Goal: Use online tool/utility: Utilize a website feature to perform a specific function

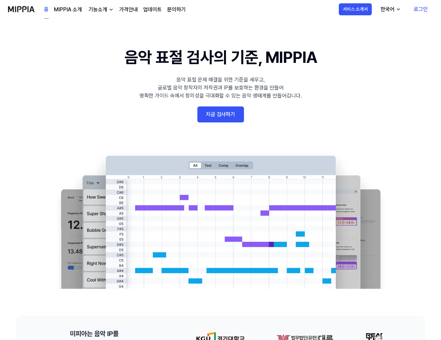
click at [214, 114] on link "지금 검사하기" at bounding box center [220, 114] width 47 height 16
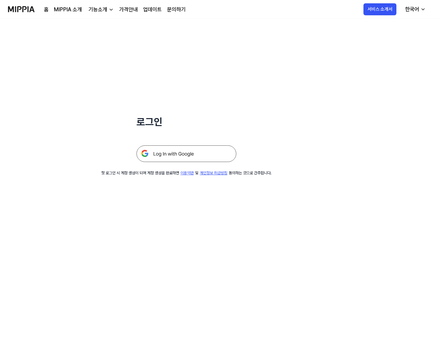
click at [183, 150] on img at bounding box center [186, 153] width 100 height 17
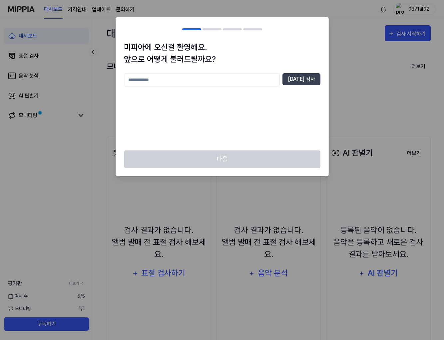
click at [156, 84] on input "text" at bounding box center [202, 79] width 156 height 13
type input "*****"
click at [304, 81] on button "중복 검사" at bounding box center [301, 79] width 38 height 12
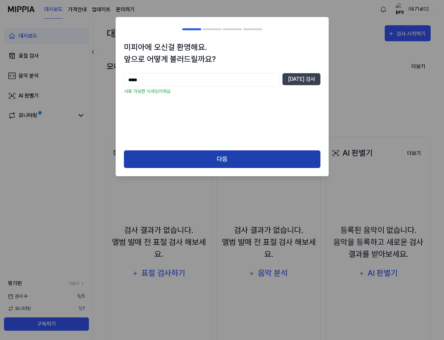
click at [205, 157] on button "다음" at bounding box center [222, 159] width 196 height 18
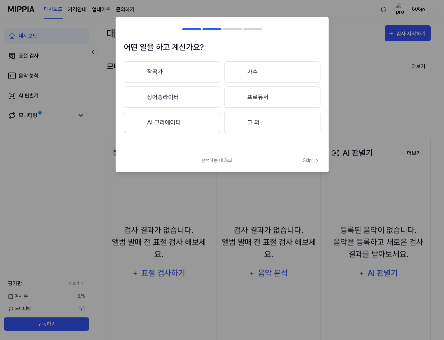
click at [166, 69] on button "작곡가" at bounding box center [172, 71] width 96 height 21
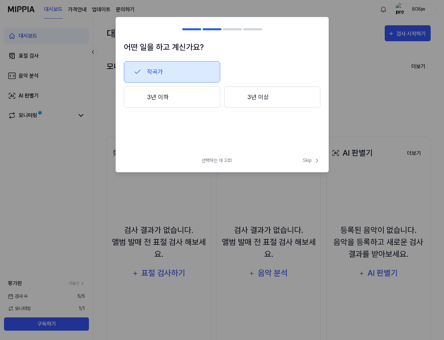
click at [257, 98] on button "3년 이상" at bounding box center [272, 97] width 96 height 21
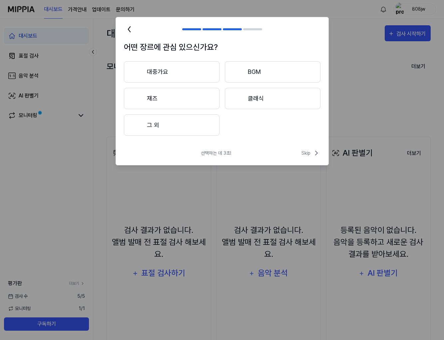
click at [162, 74] on button "대중가요" at bounding box center [172, 71] width 96 height 21
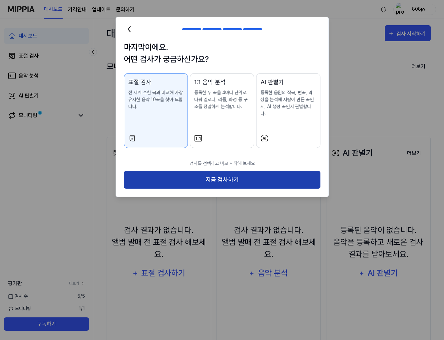
click at [206, 171] on button "지금 검사하기" at bounding box center [222, 180] width 196 height 18
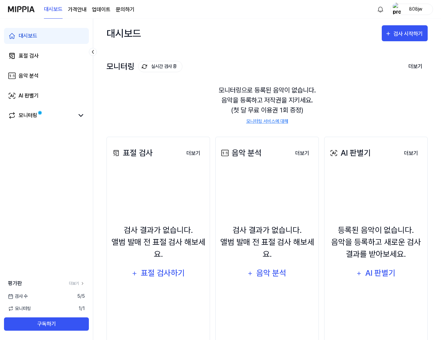
click at [160, 184] on div "검사 결과가 없습니다. 앨범 발매 전 표절 검사 해보세요. 표절 검사하기" at bounding box center [158, 252] width 95 height 159
click at [159, 271] on div "표절 검사하기" at bounding box center [162, 273] width 45 height 13
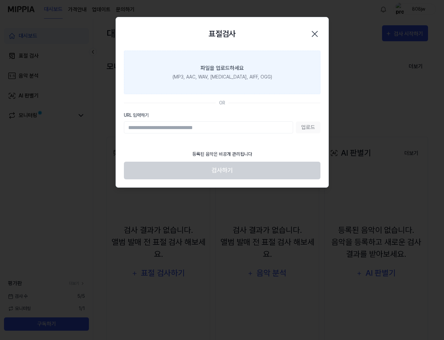
click at [218, 67] on div "파일을 업로드하세요" at bounding box center [221, 68] width 43 height 8
click at [0, 0] on input "파일을 업로드하세요 (MP3, AAC, WAV, [MEDICAL_DATA], AIFF, OGG)" at bounding box center [0, 0] width 0 height 0
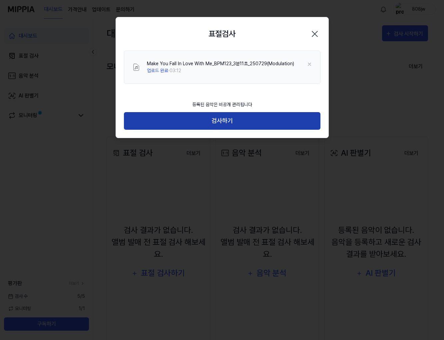
click at [213, 119] on button "검사하기" at bounding box center [222, 121] width 196 height 18
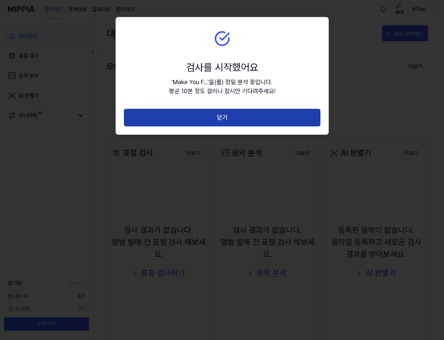
click at [214, 119] on button "닫기" at bounding box center [222, 118] width 196 height 18
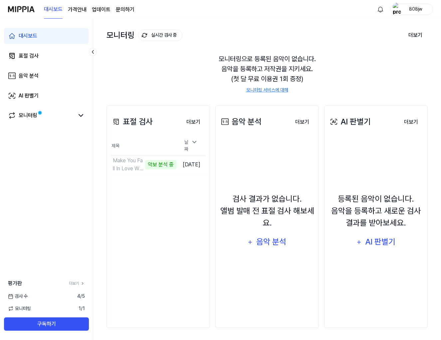
scroll to position [33, 0]
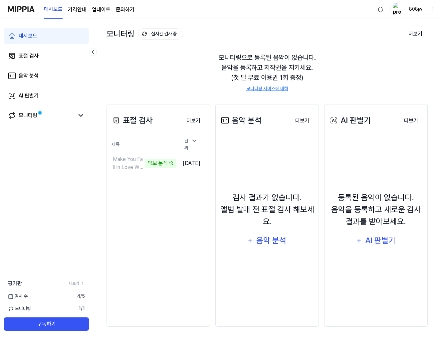
click at [134, 200] on div "표절 검사 더보기 표절 검사 제목 날짜 Make You Fall In Love With Me_BPM123_3분11초_250729(Modulat…" at bounding box center [157, 215] width 103 height 223
click at [191, 119] on button "더보기" at bounding box center [193, 120] width 25 height 13
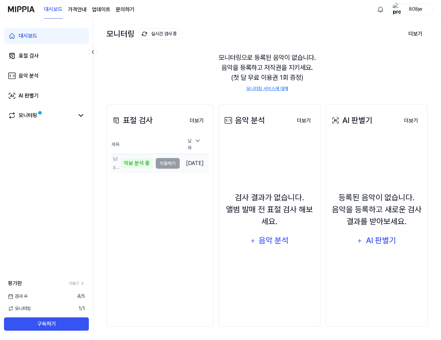
click at [160, 162] on td "Make You Fall In Love With Me_BPM123_3분11초_250729(Modulation) 악보 분석 중 이동하기" at bounding box center [145, 163] width 69 height 19
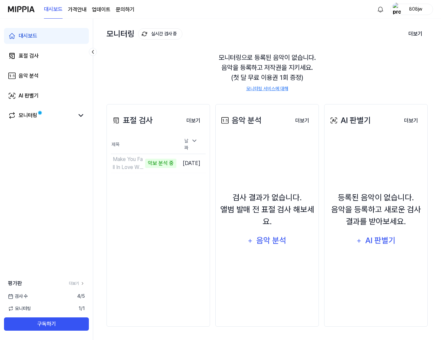
click at [124, 136] on th "제목" at bounding box center [144, 144] width 66 height 19
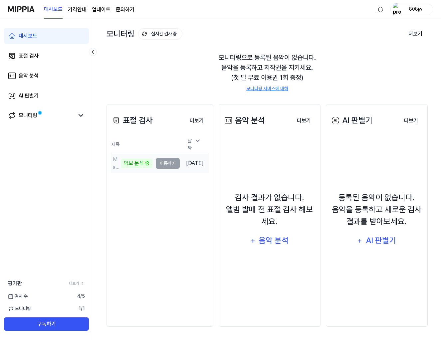
click at [147, 164] on div "악보 분석 중" at bounding box center [136, 163] width 31 height 9
click at [158, 160] on td "Make You Fall In Love With Me_BPM123_3분11초_250729(Modulation) 악보 분석 중 이동하기" at bounding box center [145, 163] width 69 height 19
click at [168, 162] on td "Make You Fall In Love With Me_BPM123_3분11초_250729(Modulation) 악보 분석 중 이동하기" at bounding box center [145, 163] width 69 height 19
drag, startPoint x: 173, startPoint y: 160, endPoint x: 198, endPoint y: 159, distance: 25.7
click at [174, 160] on td "Make You Fall In Love With Me_BPM123_3분11초_250729(Modulation) 악보 분석 중 이동하기" at bounding box center [145, 163] width 69 height 19
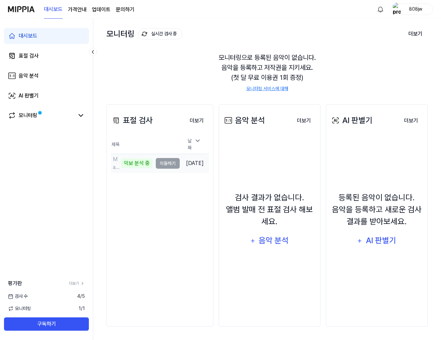
drag, startPoint x: 199, startPoint y: 159, endPoint x: 143, endPoint y: 159, distance: 55.6
click at [199, 159] on td "[DATE]" at bounding box center [194, 163] width 29 height 19
click at [130, 159] on div "악보 분석 중" at bounding box center [136, 163] width 31 height 9
click at [130, 163] on div "악보 분석 중" at bounding box center [136, 163] width 31 height 9
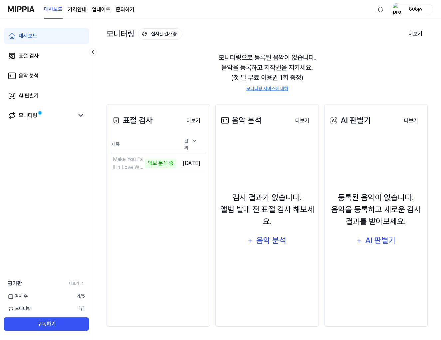
click at [131, 142] on th "제목" at bounding box center [144, 144] width 66 height 19
drag, startPoint x: 163, startPoint y: 202, endPoint x: 157, endPoint y: 177, distance: 26.4
click at [163, 200] on div "표절 검사 더보기 표절 검사 제목 날짜 Make You Fall In Love With Me_BPM123_3분11초_250729(Modulat…" at bounding box center [157, 215] width 103 height 223
click at [148, 146] on th "제목" at bounding box center [144, 144] width 66 height 19
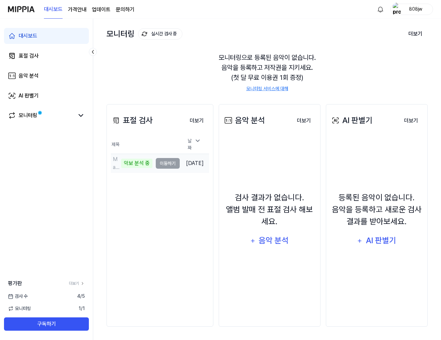
click at [148, 160] on div "악보 분석 중" at bounding box center [136, 163] width 31 height 9
click at [163, 162] on td "Make You Fall In Love With Me_BPM123_3분11초_250729(Modulation) 악보 분석 중 이동하기" at bounding box center [145, 163] width 69 height 19
click at [165, 161] on td "Make You Fall In Love With Me_BPM123_3분11초_250729(Modulation) 악보 분석 중 이동하기" at bounding box center [145, 163] width 69 height 19
click at [122, 159] on div "악보 분석 중" at bounding box center [136, 163] width 31 height 9
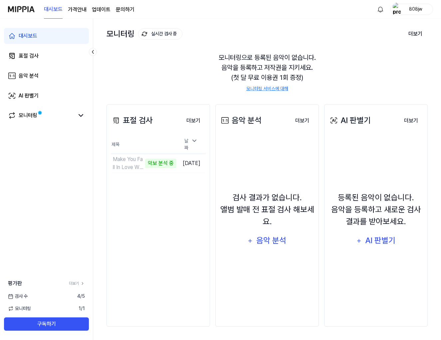
drag, startPoint x: 118, startPoint y: 159, endPoint x: 126, endPoint y: 141, distance: 19.3
click at [118, 158] on div "Make You Fall In Love With Me_BPM123_3분11초_250729(Modulation) 악보 분석 중" at bounding box center [144, 163] width 66 height 16
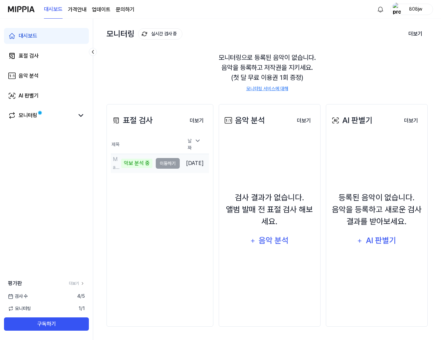
click at [141, 159] on div "악보 분석 중" at bounding box center [136, 163] width 31 height 9
click at [165, 160] on td "Make You Fall In Love With Me_BPM123_3분11초_250729(Modulation) 악보 분석 중 이동하기" at bounding box center [145, 163] width 69 height 19
click at [167, 160] on td "Make You Fall In Love With Me_BPM123_3분11초_250729(Modulation) 악보 분석 중 이동하기" at bounding box center [145, 163] width 69 height 19
click at [166, 161] on td "Make You Fall In Love With Me_BPM123_3분11초_250729(Modulation) 악보 분석 중 이동하기" at bounding box center [145, 163] width 69 height 19
drag, startPoint x: 113, startPoint y: 166, endPoint x: 121, endPoint y: 166, distance: 8.0
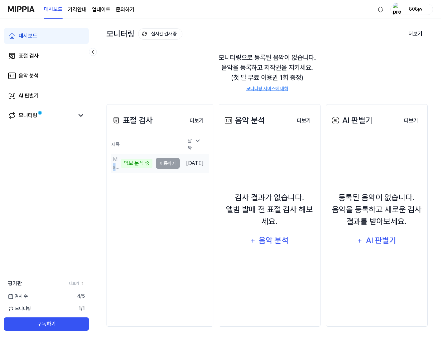
click at [115, 165] on div "Make You Fall In Love With Me_BPM123_3분11초_250729(Modulation)" at bounding box center [115, 163] width 9 height 16
click at [131, 164] on div "악보 분석 중" at bounding box center [136, 163] width 31 height 9
click at [132, 165] on div "Make You Fall In Love With Me_BPM123_3분11초_250729(Modulation) 악보 분석 중" at bounding box center [132, 163] width 42 height 16
click at [133, 163] on div "악보 분석 중" at bounding box center [136, 163] width 31 height 9
click at [133, 159] on div "악보 분석 중" at bounding box center [136, 163] width 31 height 9
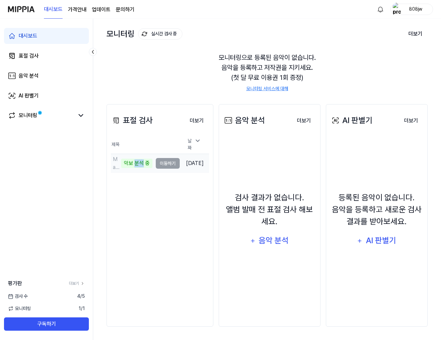
click at [133, 159] on div "악보 분석 중" at bounding box center [136, 163] width 31 height 9
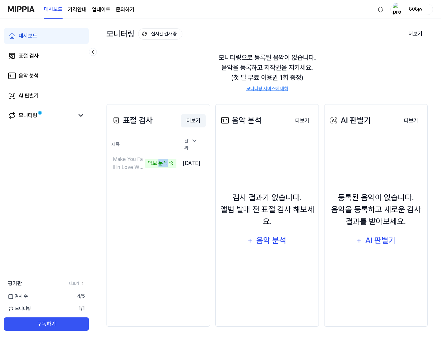
click at [192, 124] on button "더보기" at bounding box center [193, 120] width 25 height 13
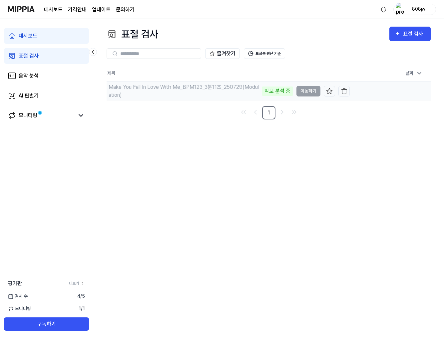
click at [280, 90] on div "악보 분석 중" at bounding box center [277, 91] width 31 height 9
click at [308, 92] on td "Make You Fall In Love With Me_BPM123_3분11초_250729(Modulation) 악보 분석 중 이동하기" at bounding box center [227, 91] width 243 height 19
drag, startPoint x: 308, startPoint y: 91, endPoint x: 281, endPoint y: 87, distance: 27.0
click at [308, 91] on td "Make You Fall In Love With Me_BPM123_3분11초_250729(Modulation) 악보 분석 중 이동하기" at bounding box center [227, 91] width 243 height 19
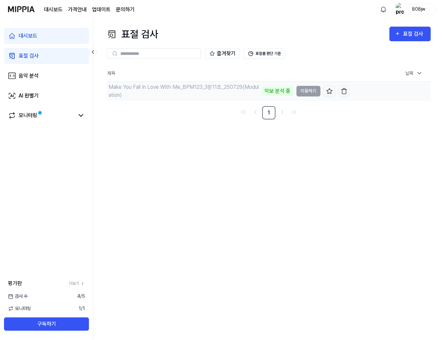
drag, startPoint x: 275, startPoint y: 89, endPoint x: 210, endPoint y: 84, distance: 65.1
click at [274, 88] on div "악보 분석 중" at bounding box center [277, 91] width 31 height 9
drag, startPoint x: 210, startPoint y: 84, endPoint x: 187, endPoint y: 83, distance: 22.6
click at [207, 82] on div "Make You Fall In Love With Me_BPM123_3분11초_250729(Modulation) 악보 분석 중" at bounding box center [199, 91] width 186 height 19
click at [180, 85] on div "Make You Fall In Love With Me_BPM123_3분11초_250729(Modulation)" at bounding box center [183, 91] width 151 height 16
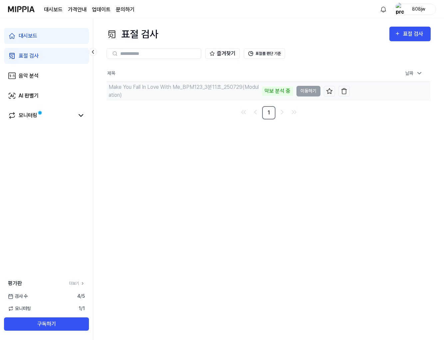
click at [176, 85] on div "Make You Fall In Love With Me_BPM123_3분11초_250729(Modulation)" at bounding box center [183, 91] width 151 height 16
drag, startPoint x: 156, startPoint y: 97, endPoint x: 157, endPoint y: 92, distance: 5.5
click at [156, 94] on div "Make You Fall In Love With Me_BPM123_3분11초_250729(Modulation)" at bounding box center [183, 91] width 151 height 16
click at [199, 137] on div "표절 검사 표절 검사 표절 검사 음악 분석 AI 판별기 즐겨찾기 표절률 판단 기준 제목 날짜 Make You Fall In Love With …" at bounding box center [268, 179] width 350 height 321
click at [31, 8] on img at bounding box center [21, 9] width 27 height 18
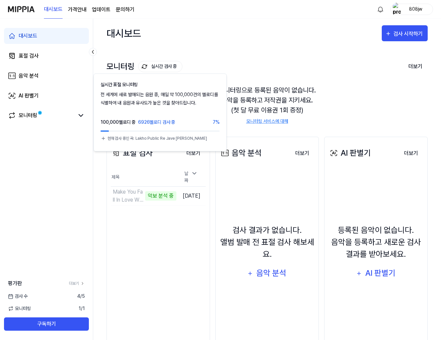
click at [194, 60] on div "모니터링 실시간 검사 중 실시간 표절 모니터링 전 세계에 새로 발매되는 음원 중, 매일 약 100,000건의 멜로디를 식별하여 내 음원과 유사…" at bounding box center [266, 86] width 321 height 76
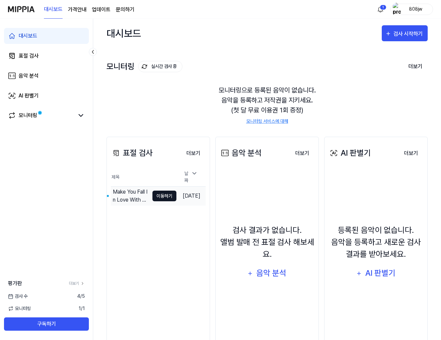
click at [156, 192] on button "이동하기" at bounding box center [164, 196] width 24 height 11
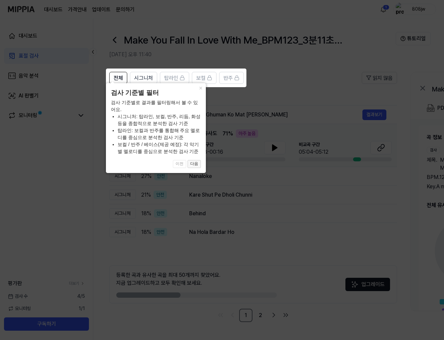
click at [194, 166] on button "다음" at bounding box center [193, 164] width 13 height 8
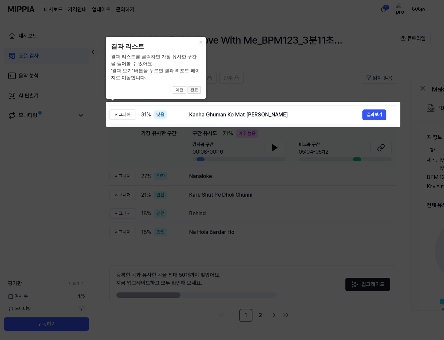
click at [200, 91] on button "완료" at bounding box center [193, 90] width 13 height 8
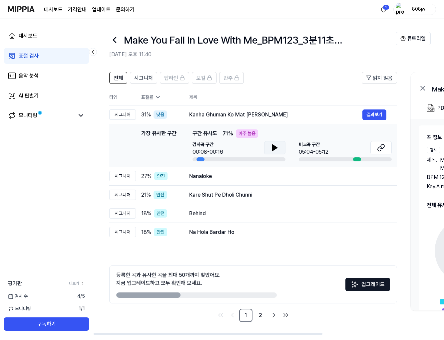
click at [279, 146] on button at bounding box center [274, 147] width 21 height 13
click at [353, 160] on div at bounding box center [357, 159] width 8 height 4
click at [355, 160] on div at bounding box center [357, 159] width 8 height 4
click at [355, 159] on div at bounding box center [357, 159] width 8 height 4
click at [192, 114] on div "Kanha Ghuman Ko Mat [PERSON_NAME]" at bounding box center [275, 115] width 173 height 8
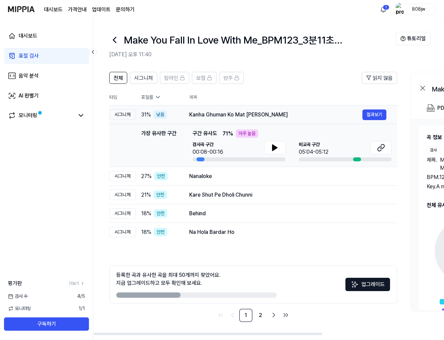
drag, startPoint x: 188, startPoint y: 115, endPoint x: 315, endPoint y: 107, distance: 126.7
click at [301, 106] on td "Kanha Ghuman Ko Mat Jaaye Charala Meri Gaiya 결과보기" at bounding box center [287, 114] width 218 height 19
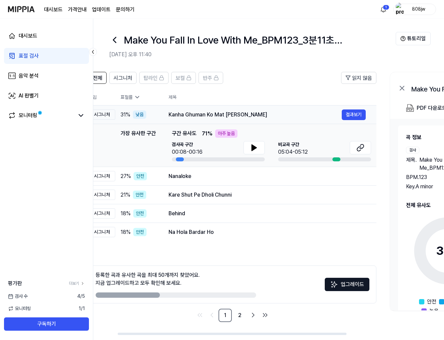
scroll to position [0, 17]
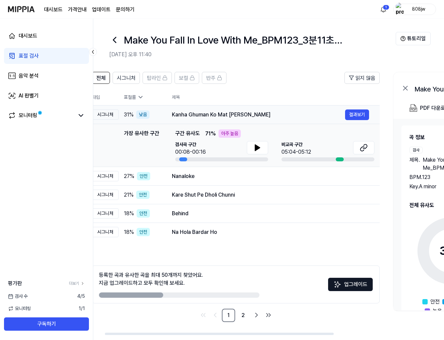
drag, startPoint x: 306, startPoint y: 115, endPoint x: 292, endPoint y: 111, distance: 14.9
click at [292, 111] on div "Kanha Ghuman Ko Mat [PERSON_NAME]" at bounding box center [258, 115] width 173 height 8
click at [288, 111] on div "Kanha Ghuman Ko Mat [PERSON_NAME]" at bounding box center [258, 115] width 173 height 8
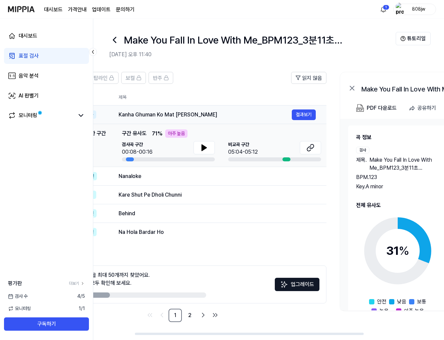
scroll to position [0, 63]
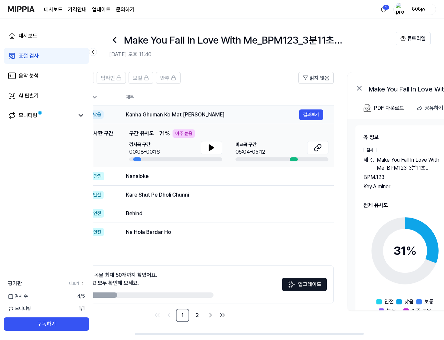
drag, startPoint x: 289, startPoint y: 112, endPoint x: 243, endPoint y: 113, distance: 45.9
click at [243, 113] on div "Kanha Ghuman Ko Mat [PERSON_NAME]" at bounding box center [212, 115] width 173 height 8
click at [193, 113] on div "Kanha Ghuman Ko Mat [PERSON_NAME]" at bounding box center [212, 115] width 173 height 8
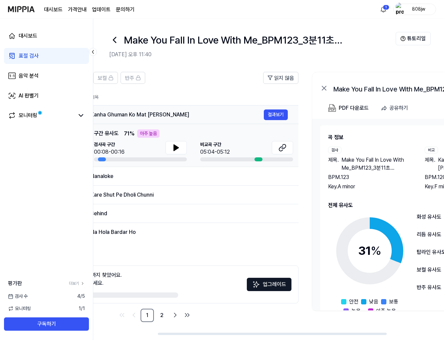
drag, startPoint x: 128, startPoint y: 115, endPoint x: 142, endPoint y: 106, distance: 16.4
click at [88, 109] on div "대시보드 표절 검사 음악 분석 AI 판별기 모니터링 평가판 더보기 검사 [DATE] 모니터링 1 / 1 구독하기 Make You Fall In…" at bounding box center [222, 179] width 444 height 321
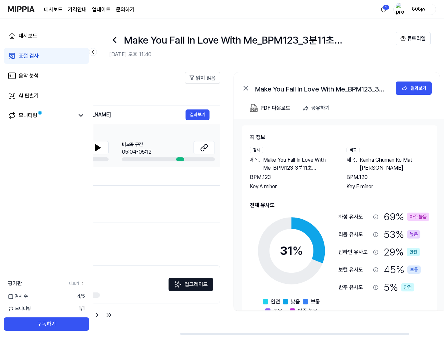
scroll to position [0, 186]
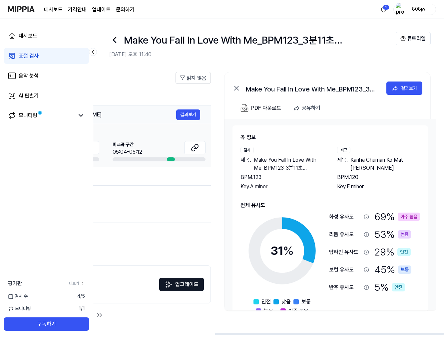
drag, startPoint x: 312, startPoint y: 102, endPoint x: 201, endPoint y: 108, distance: 111.7
click at [201, 108] on div "전체 시그니처 탑라인 보컬 반주 읽지 않음 전체 시그니처 탑라인 보컬 반주 타입 표절률 제목 표절률 읽지 않음 시그니처 31 % 낮음 Kanh…" at bounding box center [175, 200] width 536 height 270
click at [365, 158] on span "Kanha Ghuman Ko Mat [PERSON_NAME]" at bounding box center [385, 164] width 70 height 16
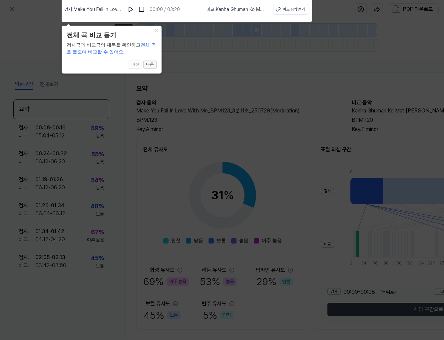
click at [150, 67] on button "다음" at bounding box center [149, 65] width 13 height 8
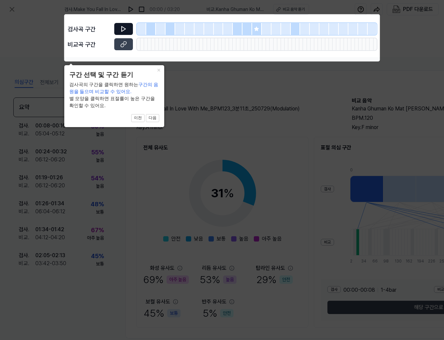
click at [124, 30] on icon at bounding box center [123, 29] width 4 height 5
click at [257, 31] on icon at bounding box center [256, 28] width 5 height 5
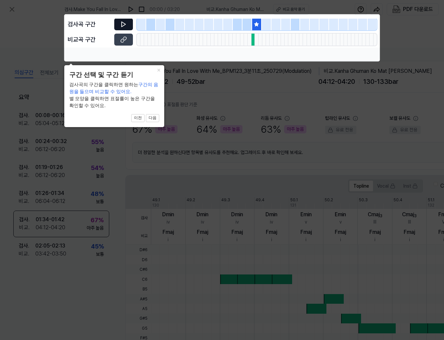
click at [124, 27] on icon at bounding box center [123, 24] width 7 height 7
click at [160, 69] on button "×" at bounding box center [158, 69] width 11 height 9
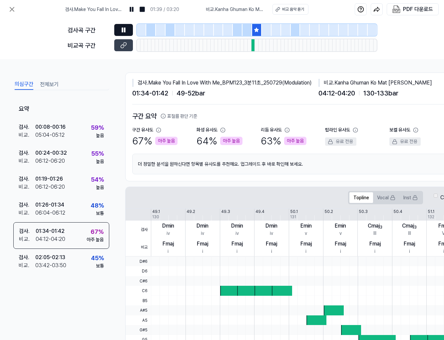
click at [119, 31] on button at bounding box center [123, 30] width 19 height 12
click at [122, 46] on icon at bounding box center [123, 45] width 7 height 7
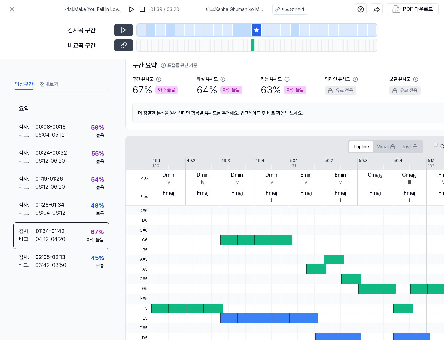
scroll to position [119, 0]
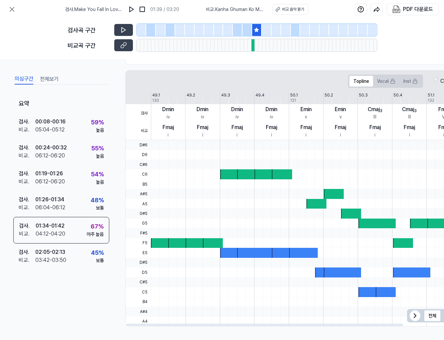
click at [93, 292] on div "요약 검사 . 00:08 - 00:16 비교 . 05:04 - 05:12 59 % 높음 검사 . 00:24 - 00:32 비교 . 06:12 …" at bounding box center [61, 196] width 96 height 205
